Goal: Check status: Check status

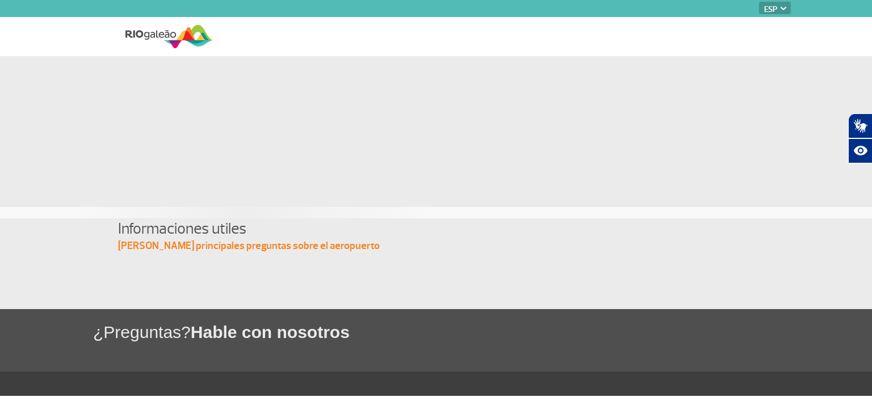
select select "es"
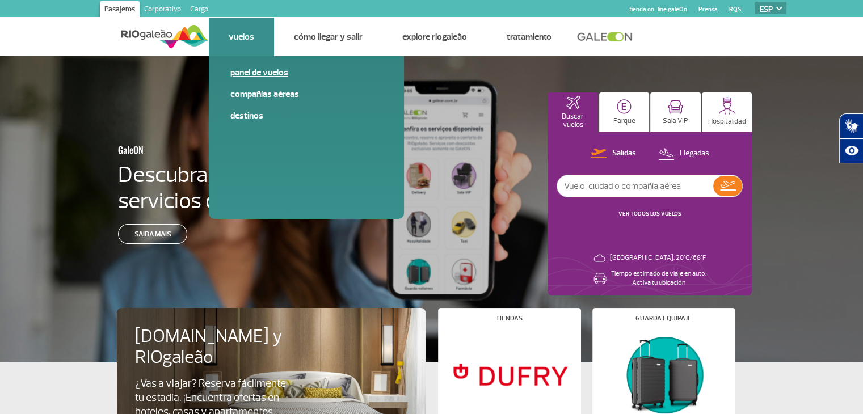
click at [253, 71] on link "Panel de vuelos" at bounding box center [306, 72] width 152 height 12
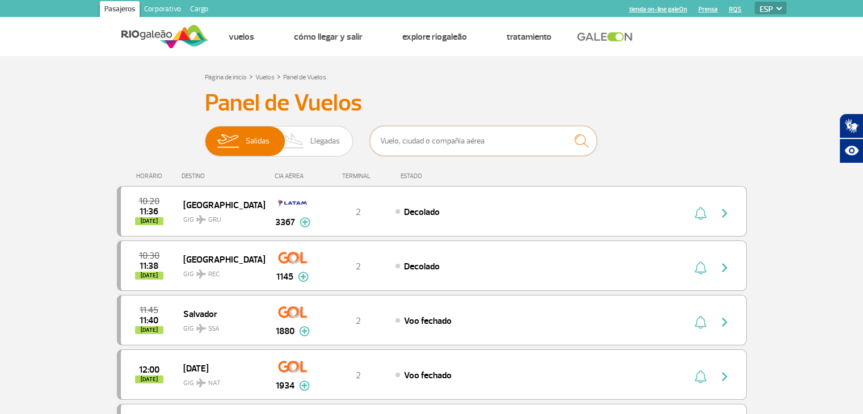
click at [473, 152] on input "text" at bounding box center [483, 141] width 227 height 30
type input "jetsmart"
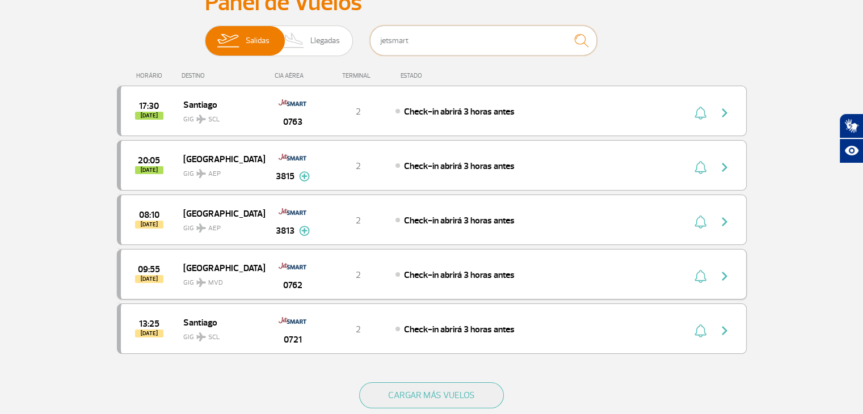
scroll to position [170, 0]
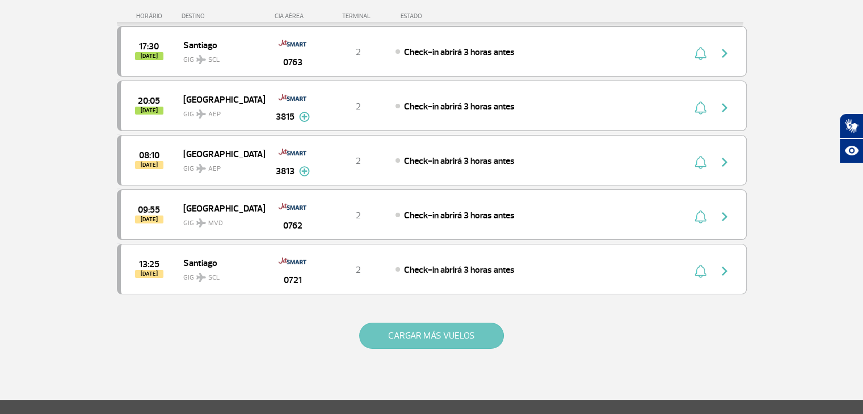
click at [444, 337] on button "CARGAR MÁS VUELOS" at bounding box center [431, 336] width 145 height 26
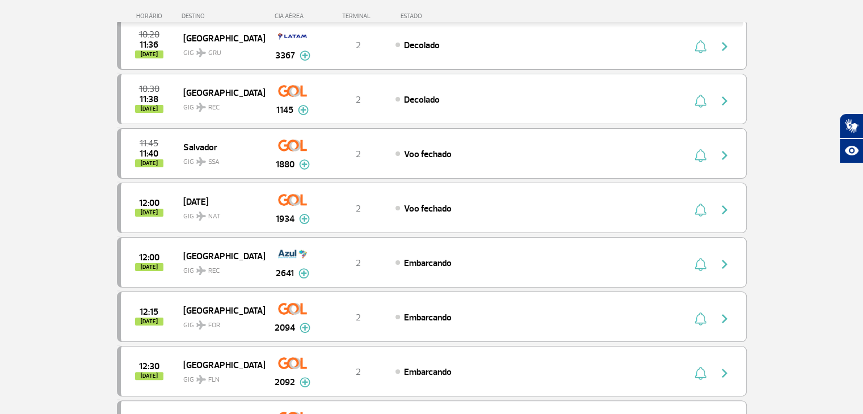
scroll to position [0, 0]
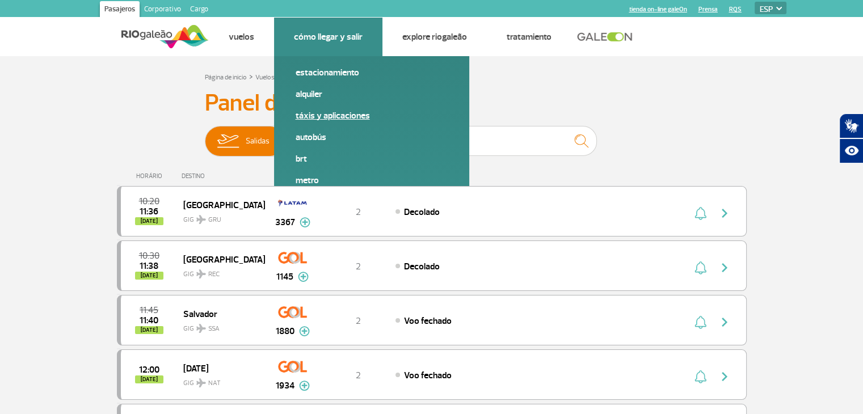
click at [320, 119] on link "Táxis y aplicaciones" at bounding box center [372, 116] width 152 height 12
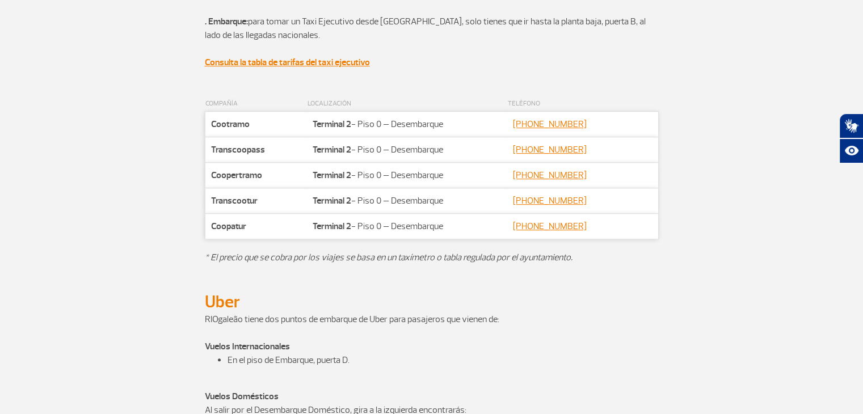
scroll to position [738, 0]
